Goal: Navigation & Orientation: Go to known website

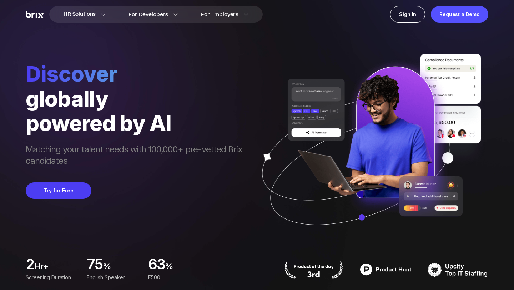
click at [27, 19] on div "HR Solutions HR Solutions Recruiter HR Assistant Global Talent Network Onboardi…" at bounding box center [144, 14] width 237 height 16
click at [27, 17] on img at bounding box center [35, 14] width 18 height 7
